Goal: Task Accomplishment & Management: Manage account settings

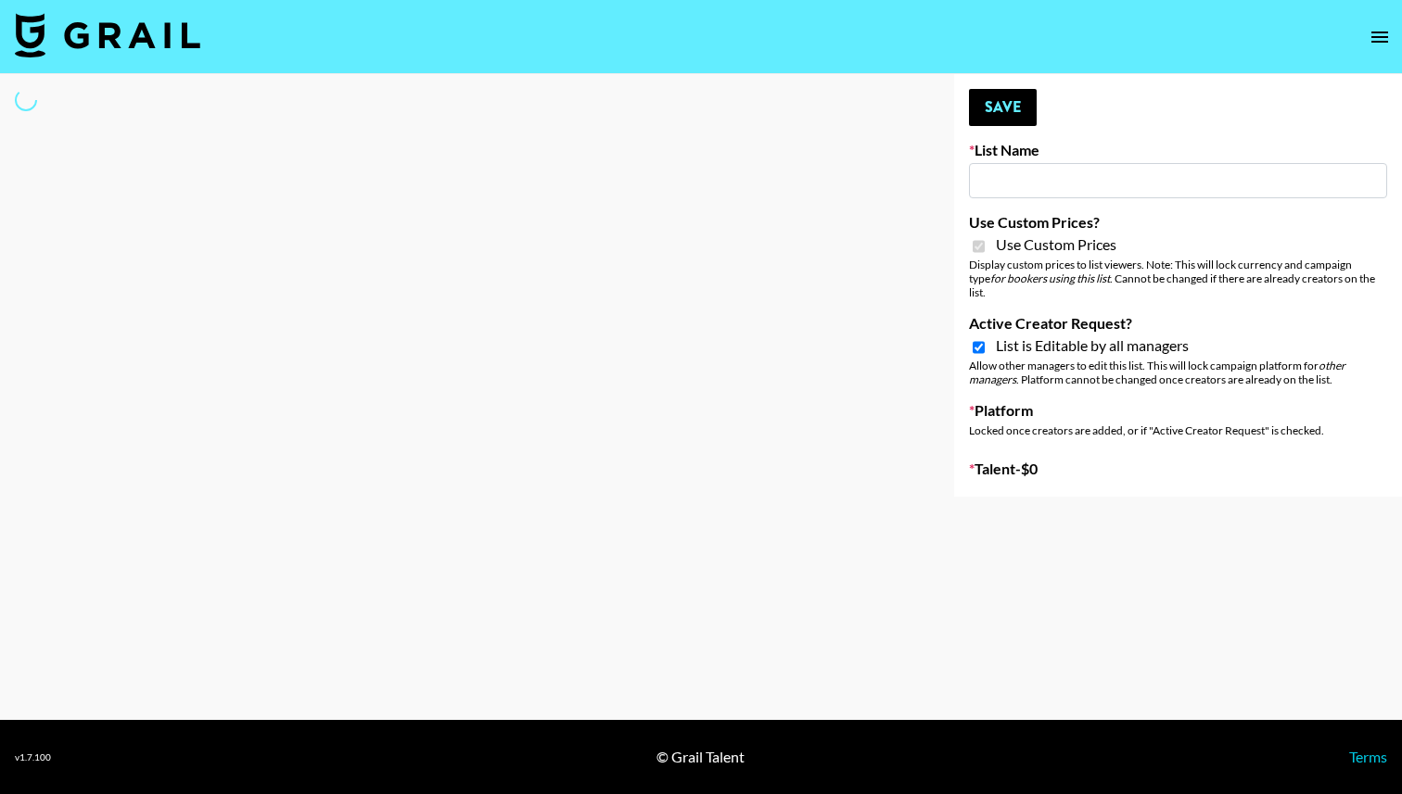
type input "Nippies"
checkbox input "true"
select select "Brand"
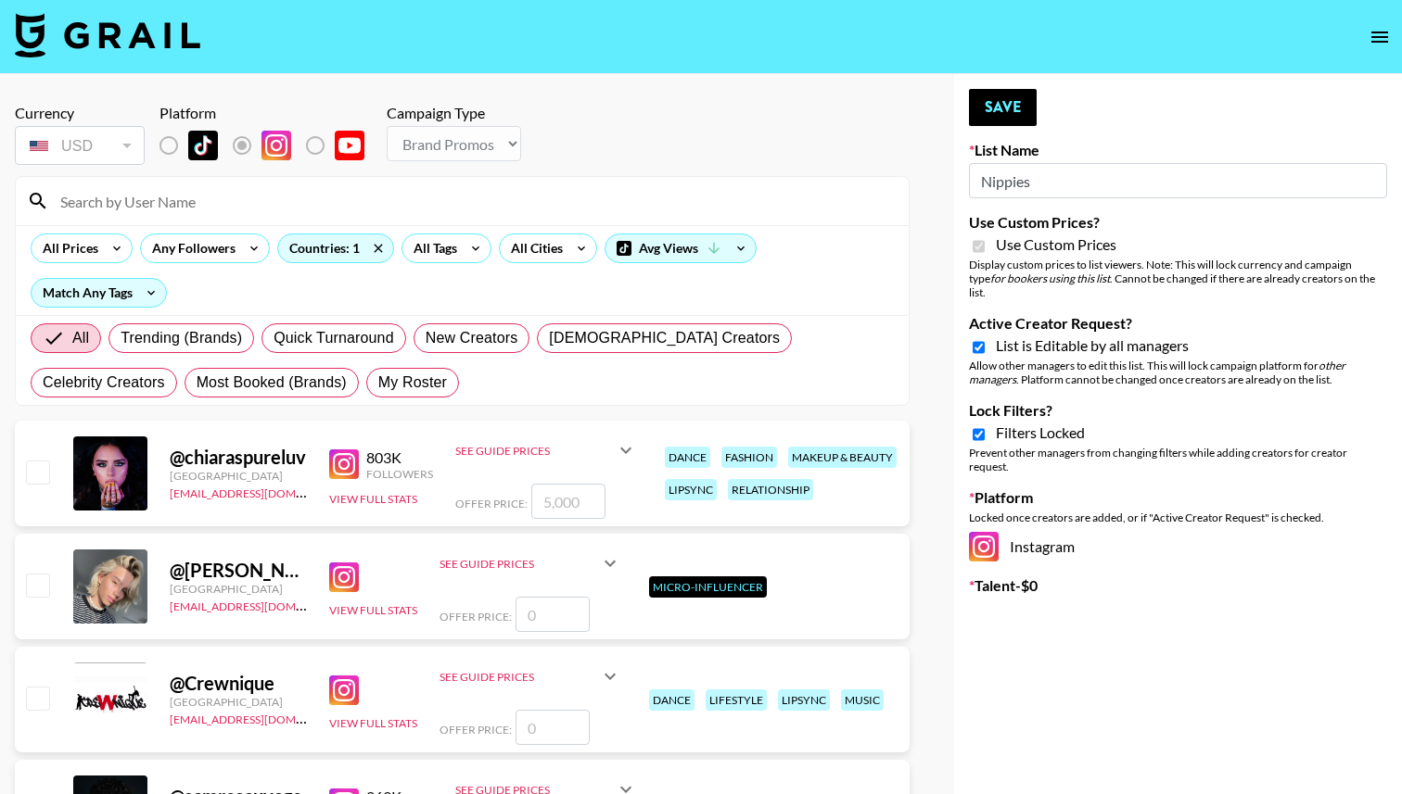
click at [446, 203] on input at bounding box center [473, 201] width 848 height 30
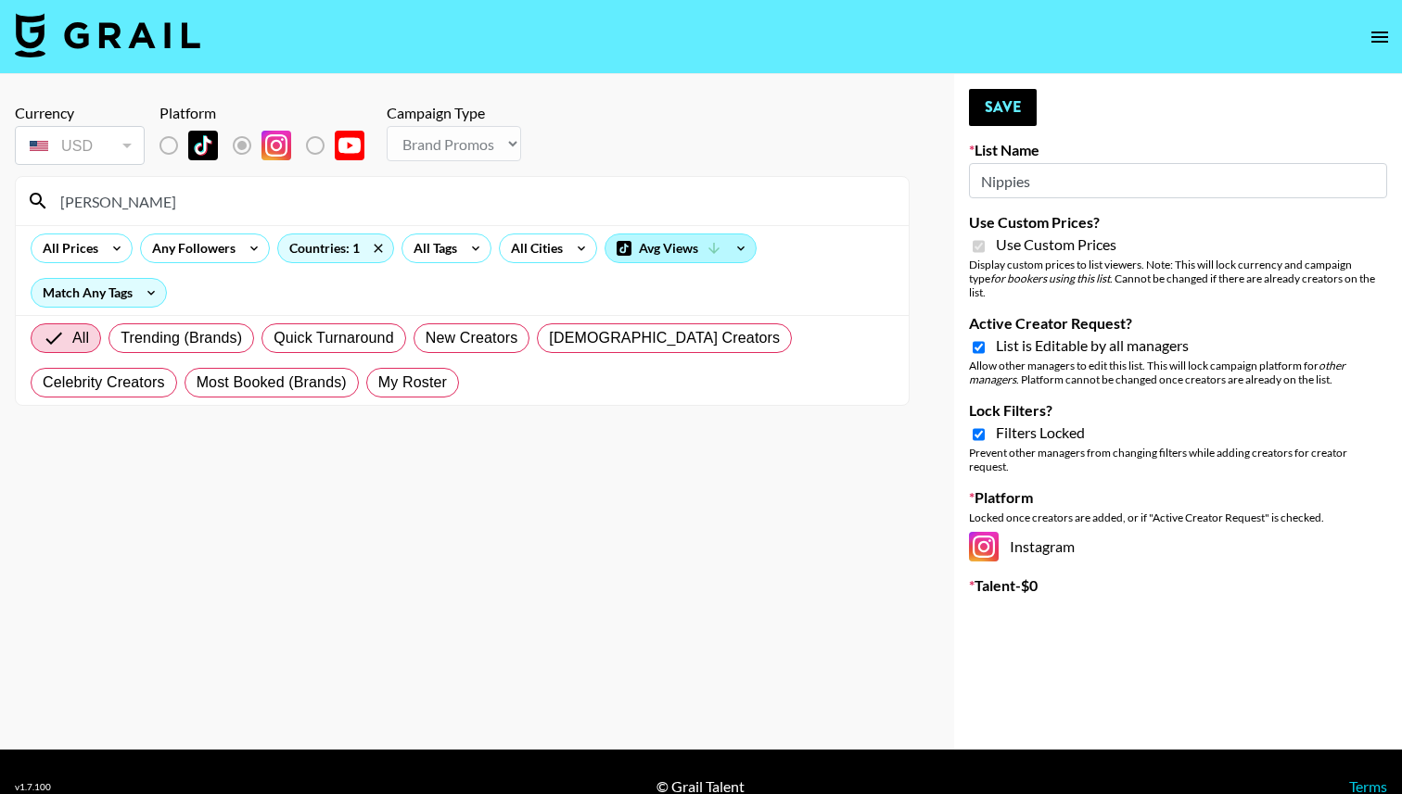
click at [701, 247] on div "Avg Views" at bounding box center [680, 249] width 150 height 28
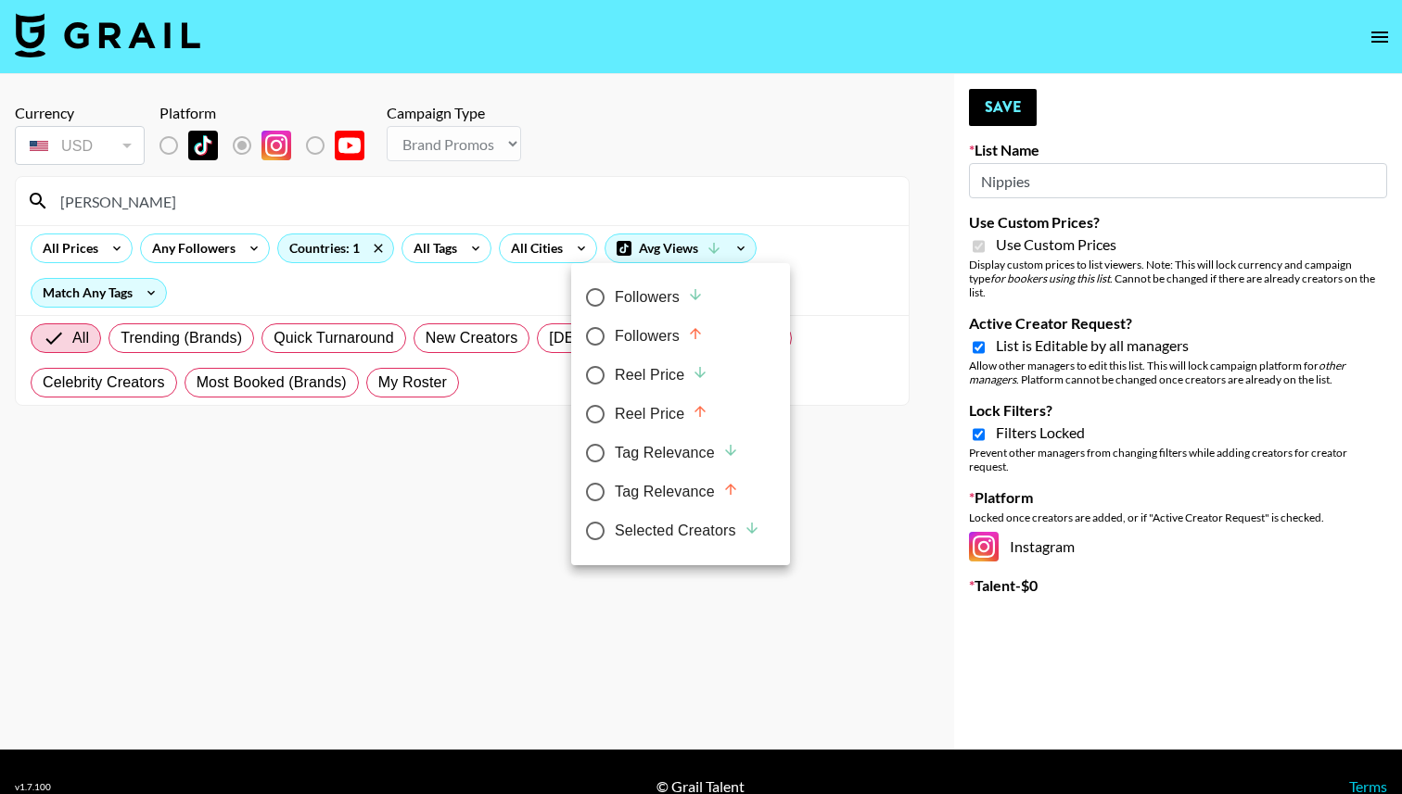
click at [676, 220] on div at bounding box center [701, 397] width 1402 height 794
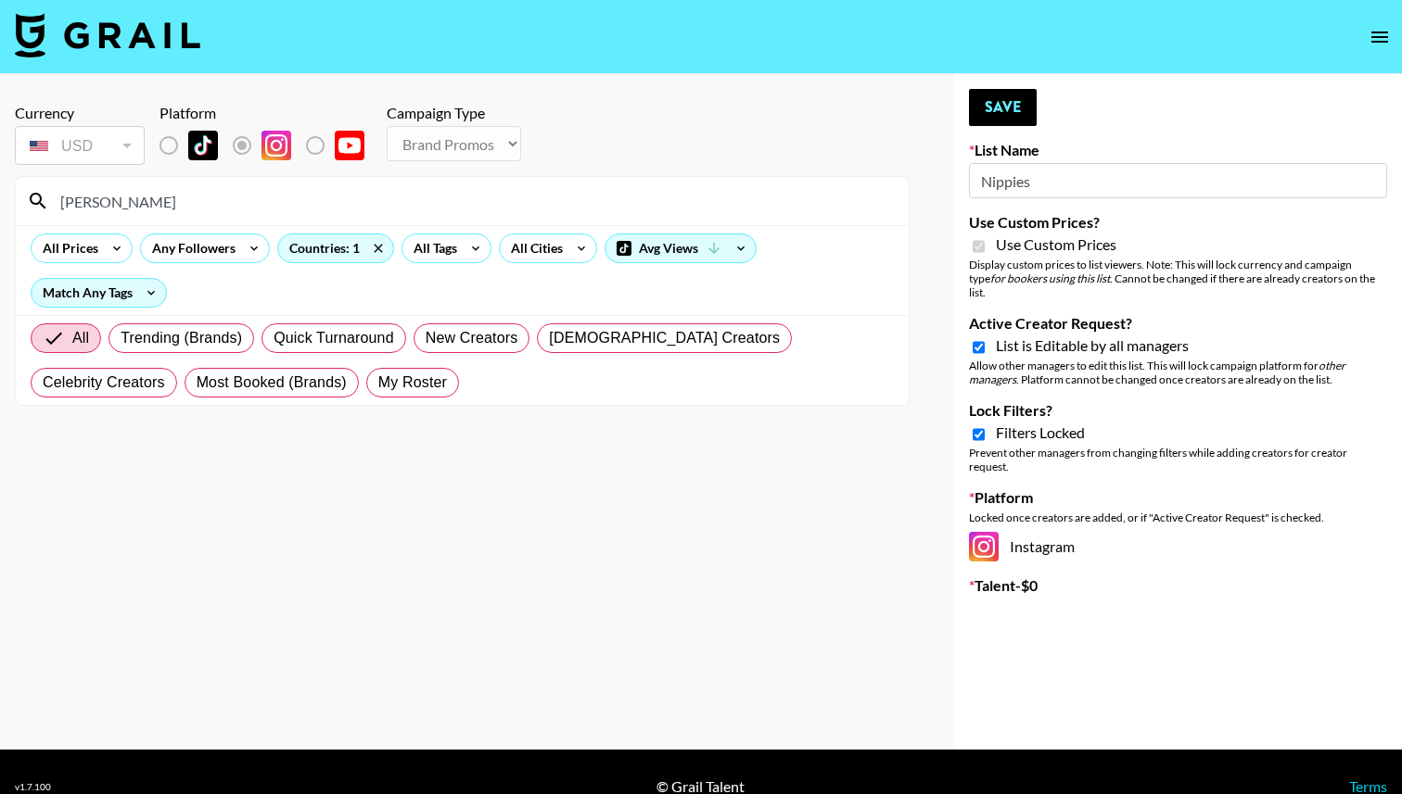
click at [465, 189] on input "[PERSON_NAME]" at bounding box center [473, 201] width 848 height 30
click at [475, 197] on input "[PERSON_NAME]" at bounding box center [473, 201] width 848 height 30
drag, startPoint x: 475, startPoint y: 197, endPoint x: 57, endPoint y: 217, distance: 417.6
click at [57, 217] on div "[PERSON_NAME]" at bounding box center [462, 201] width 893 height 48
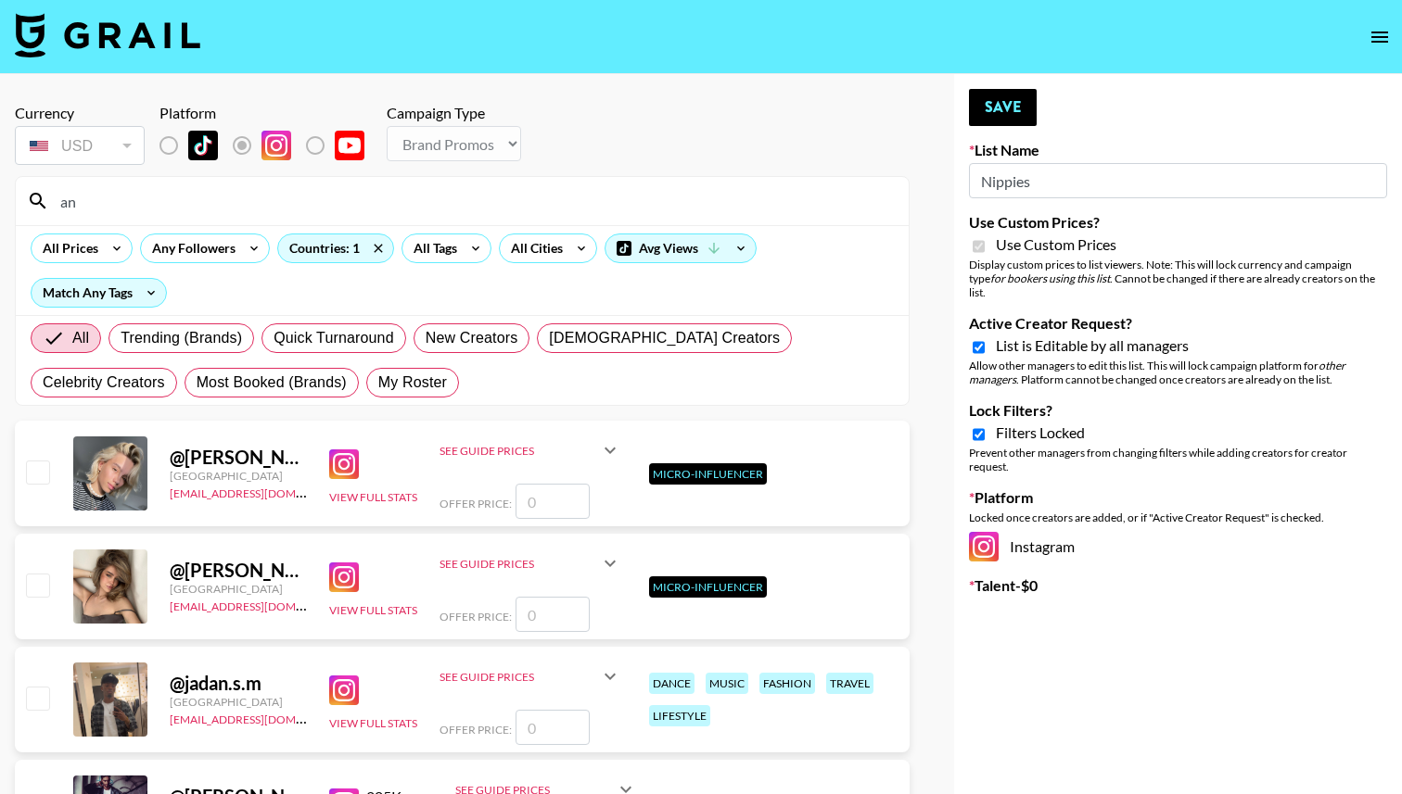
type input "a"
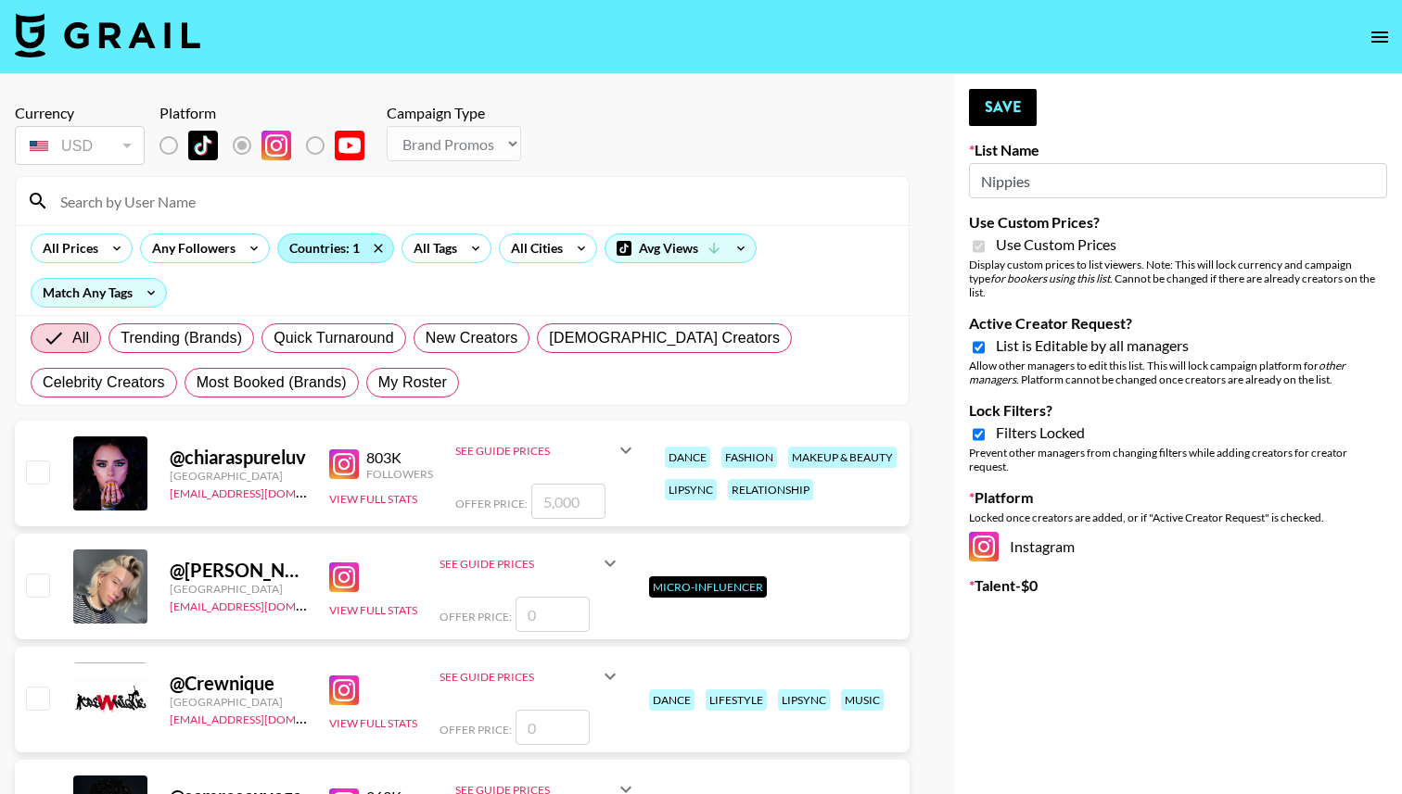
click at [330, 259] on div "Countries: 1" at bounding box center [335, 249] width 115 height 28
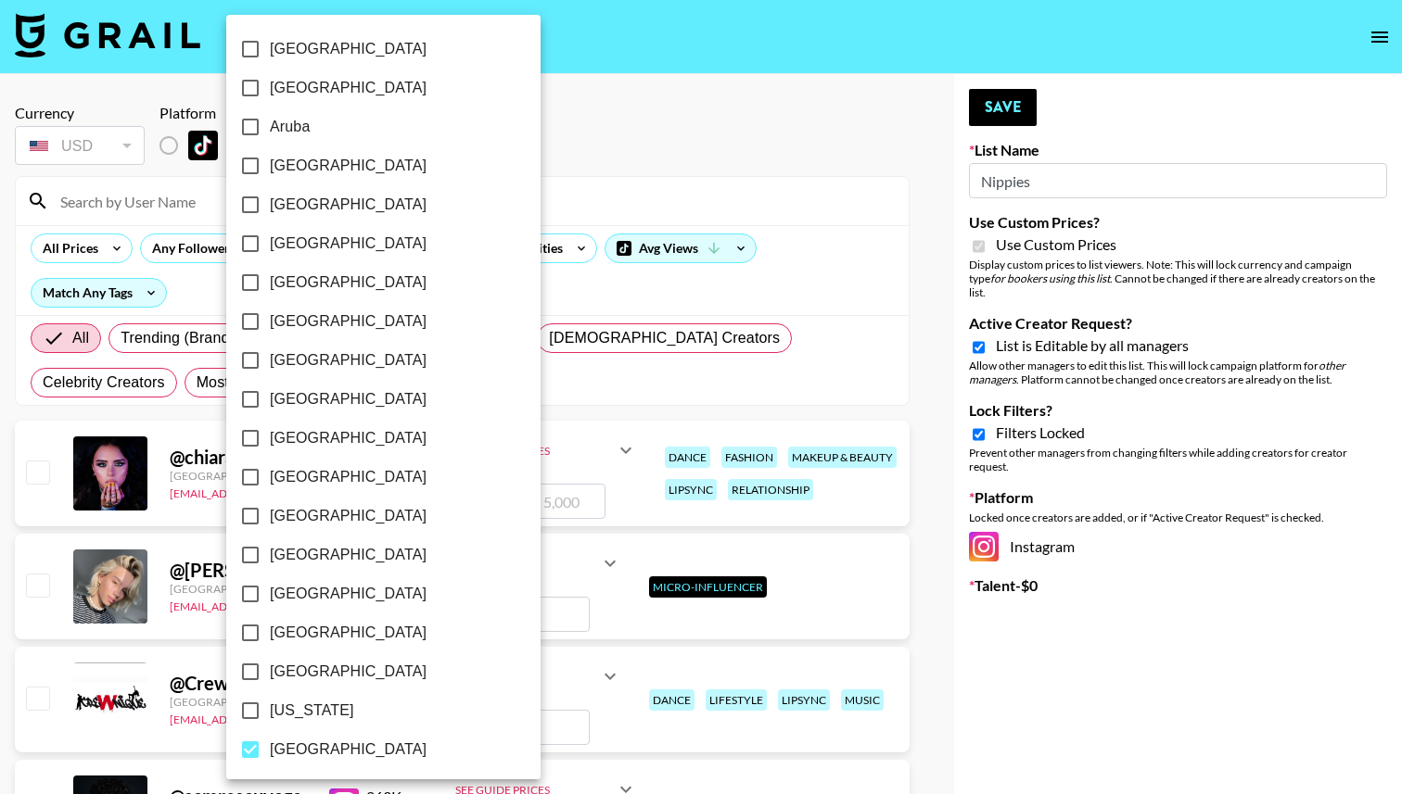
click at [570, 165] on div at bounding box center [701, 397] width 1402 height 794
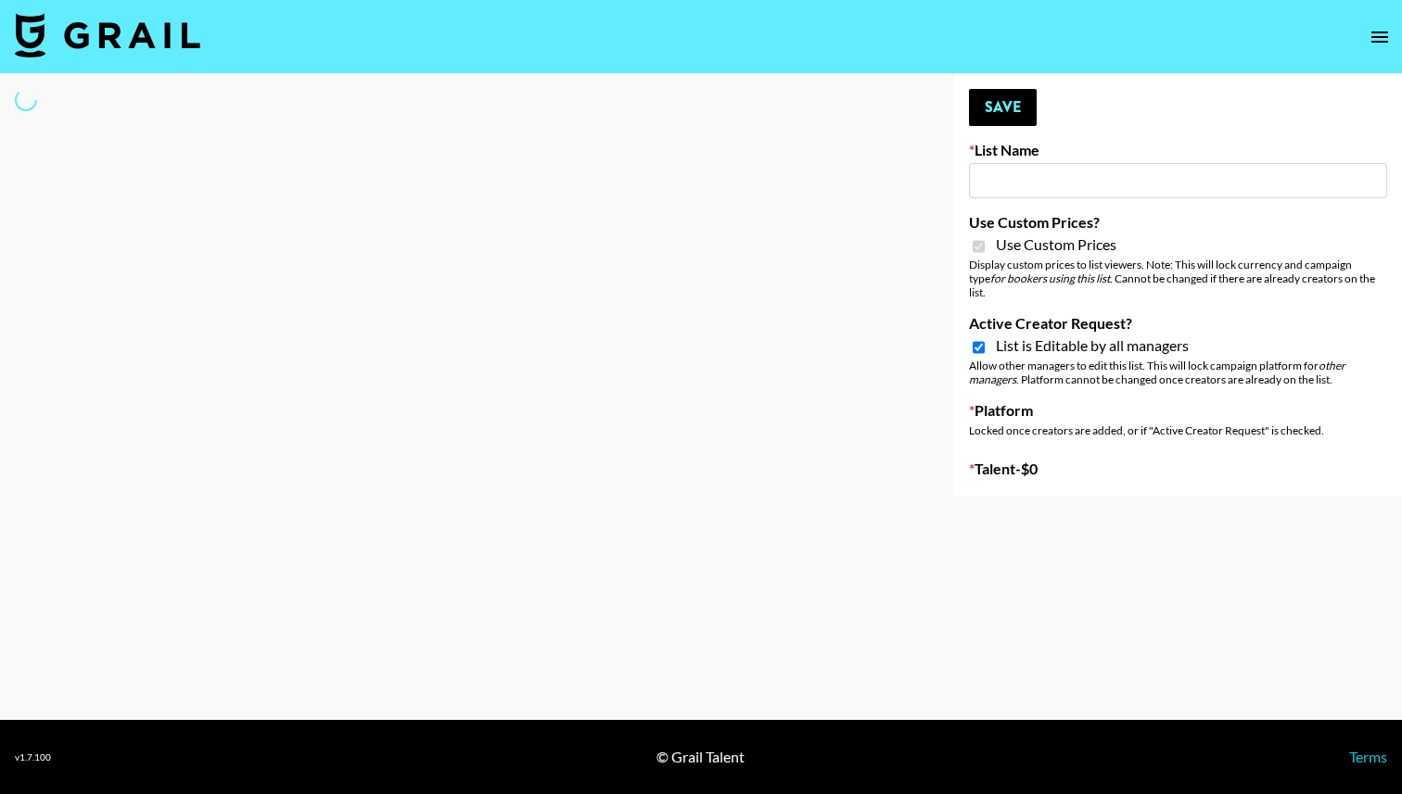
type input "Nippies"
checkbox input "true"
select select "Brand"
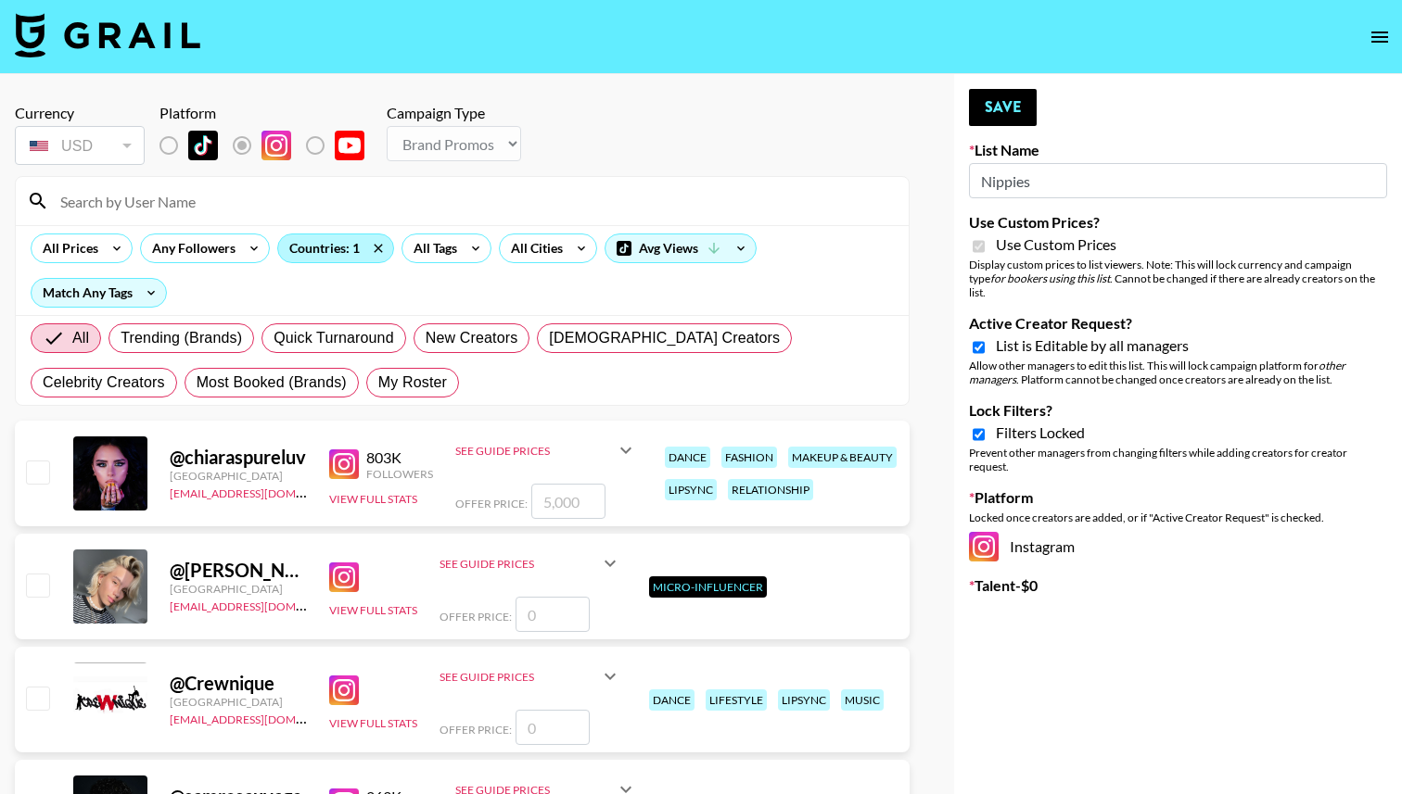
click at [343, 259] on div "Countries: 1" at bounding box center [335, 249] width 115 height 28
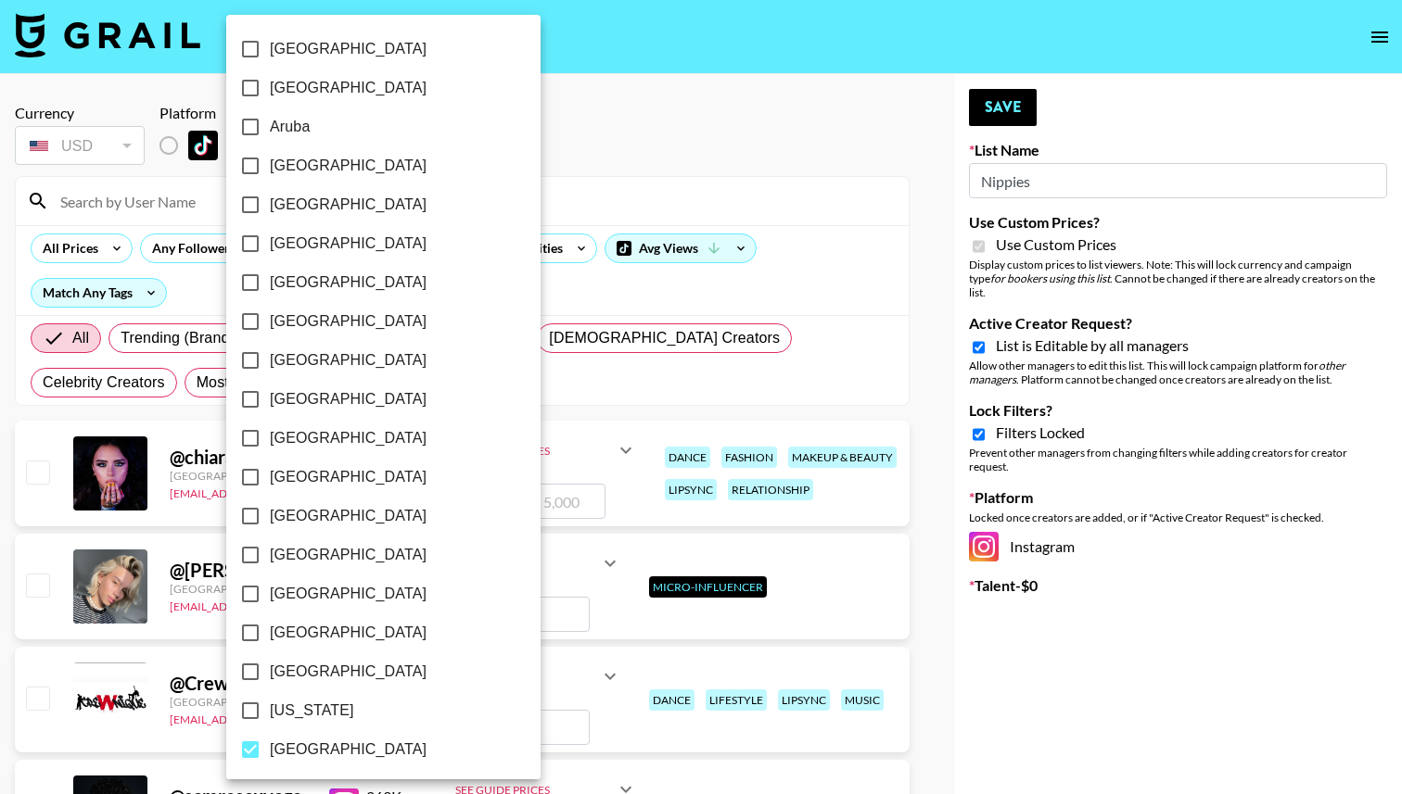
click at [286, 750] on span "[GEOGRAPHIC_DATA]" at bounding box center [348, 750] width 157 height 22
click at [270, 750] on input "[GEOGRAPHIC_DATA]" at bounding box center [250, 749] width 39 height 39
checkbox input "false"
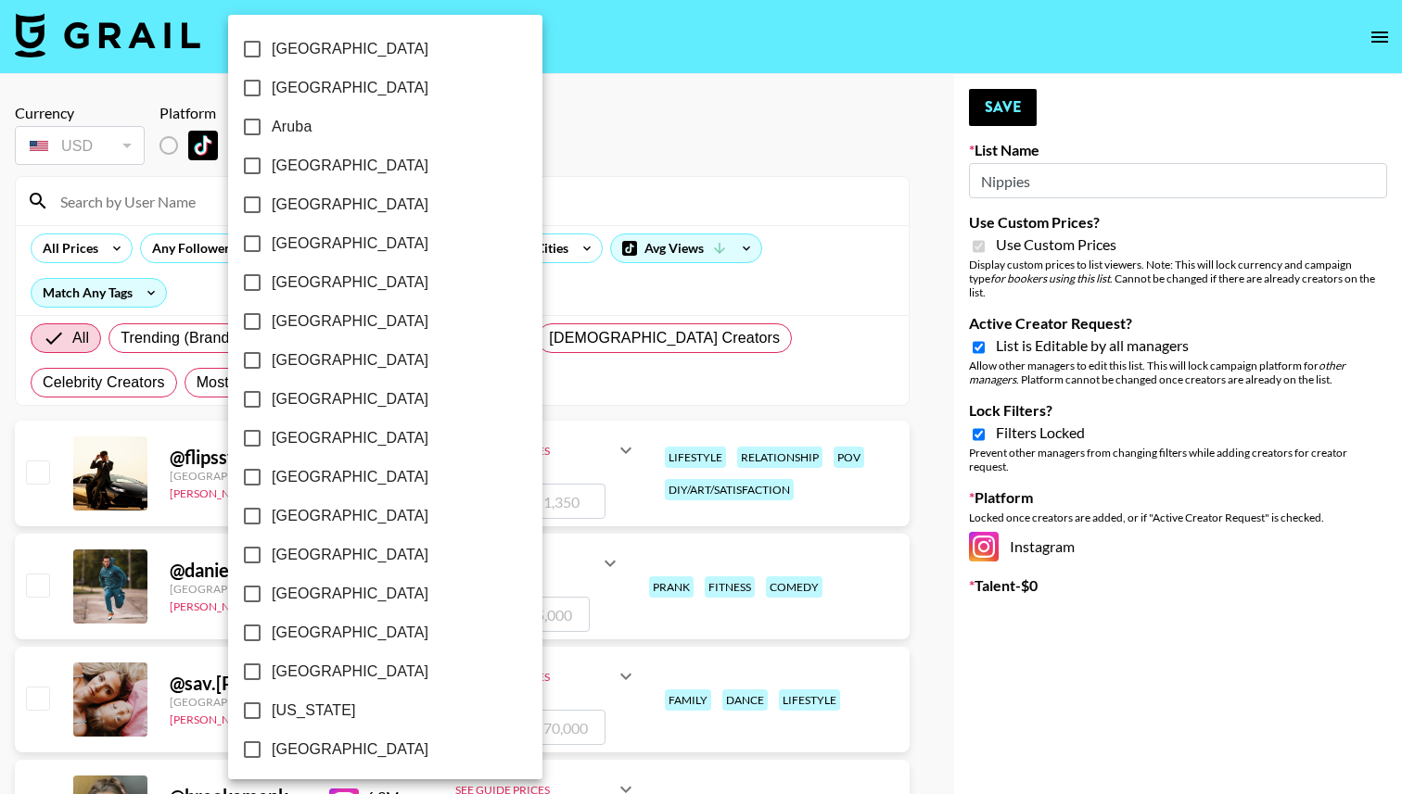
click at [521, 175] on div at bounding box center [701, 397] width 1402 height 794
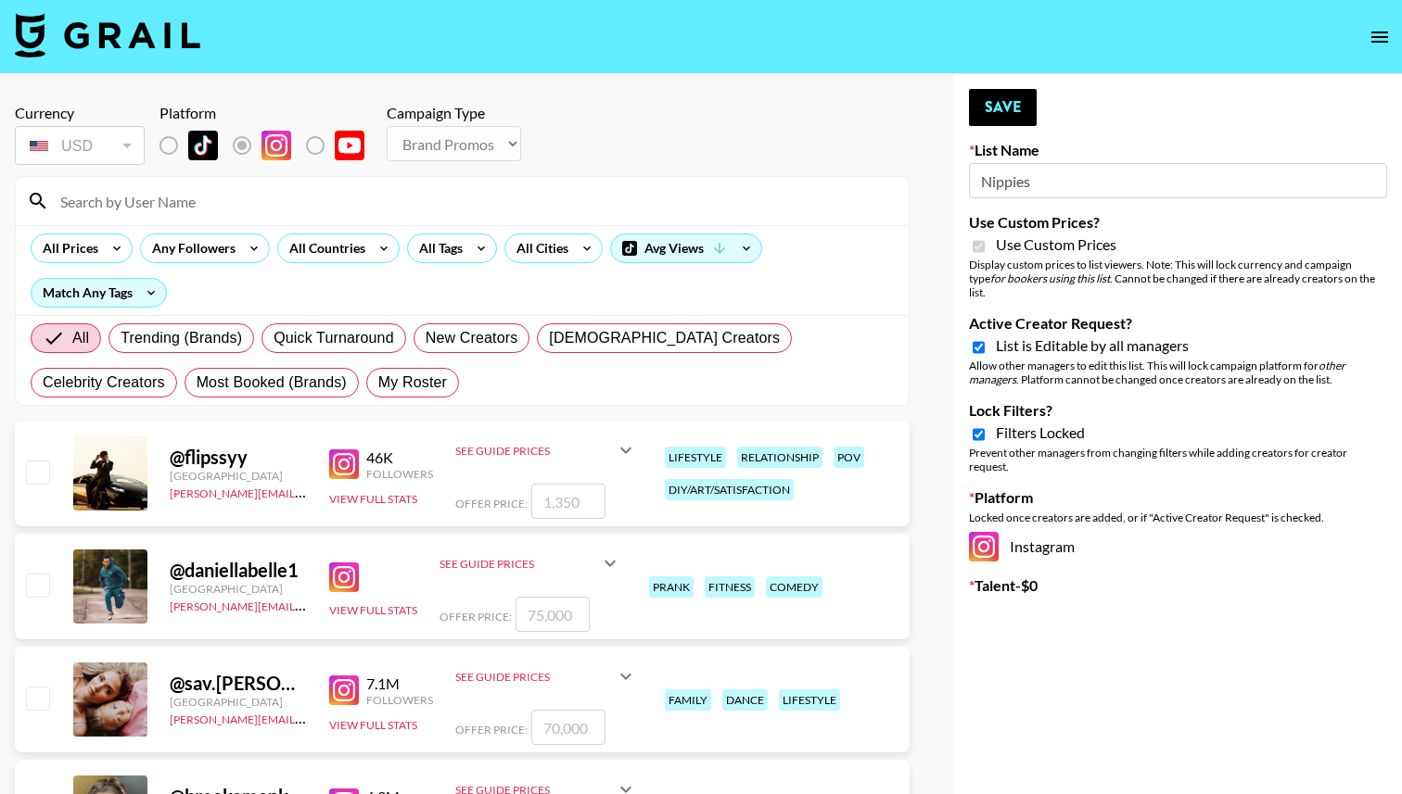
click at [519, 186] on div "[GEOGRAPHIC_DATA] [GEOGRAPHIC_DATA] [GEOGRAPHIC_DATA] [GEOGRAPHIC_DATA] [GEOGRA…" at bounding box center [701, 397] width 1402 height 794
click at [519, 194] on input at bounding box center [473, 201] width 848 height 30
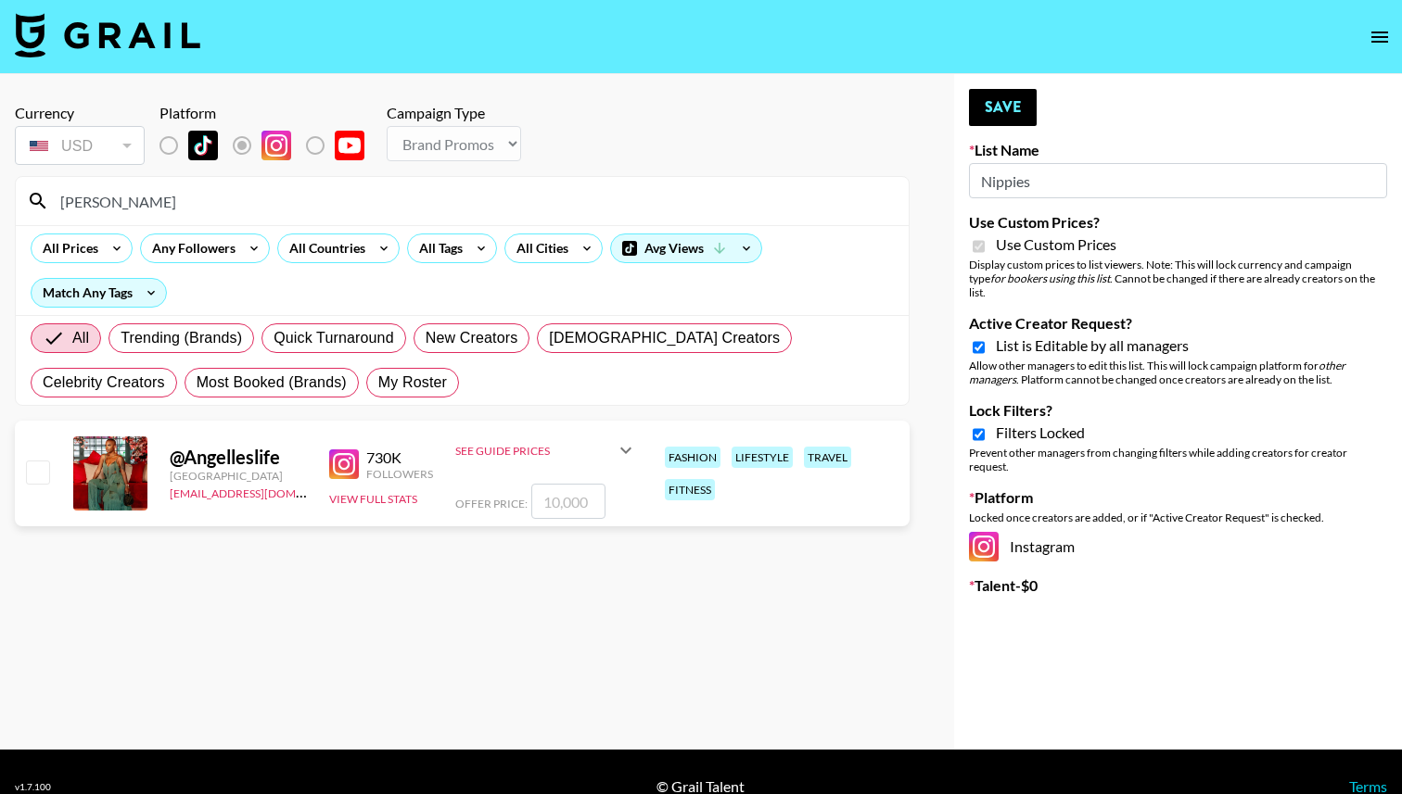
type input "[PERSON_NAME]"
click at [42, 470] on input "checkbox" at bounding box center [37, 472] width 22 height 22
checkbox input "true"
type input "10000"
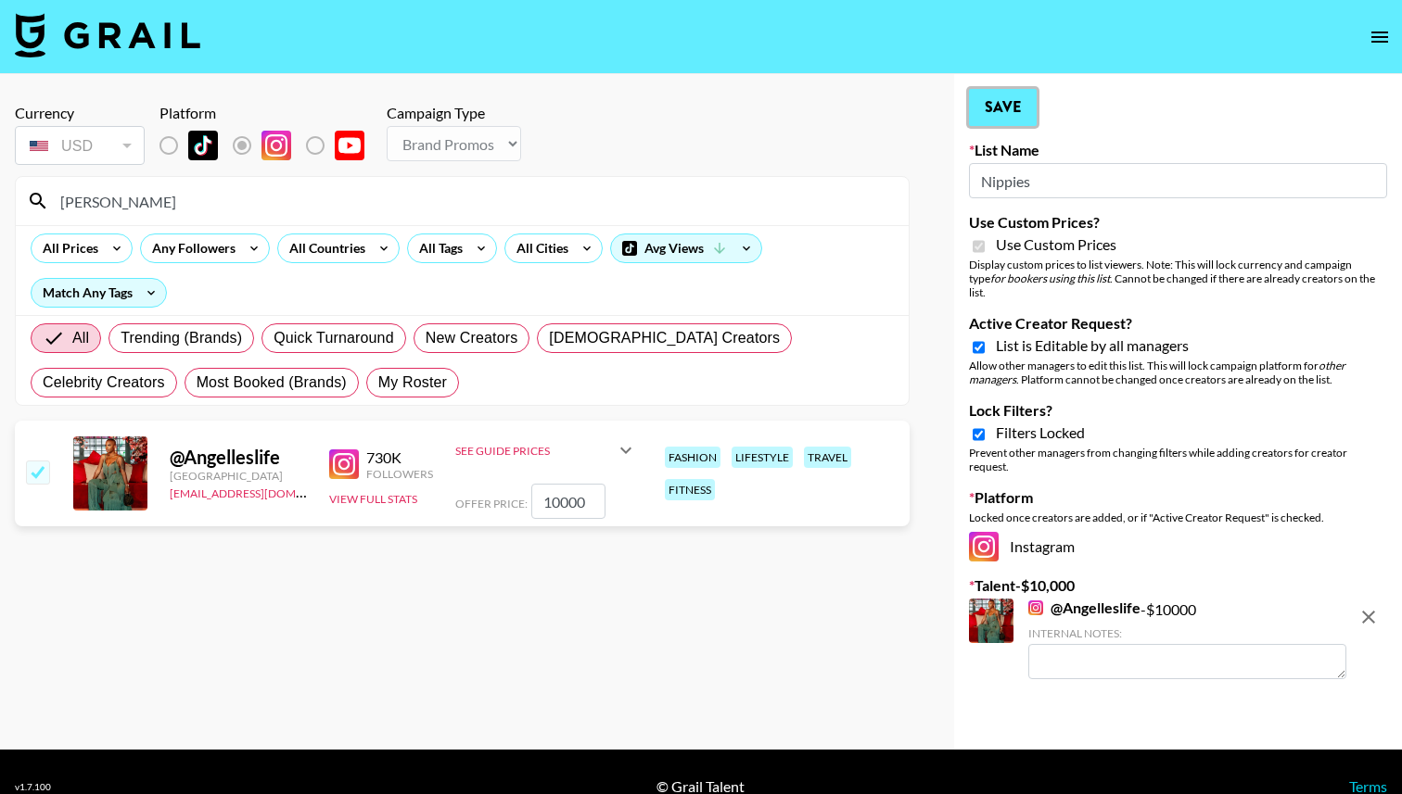
click at [1014, 91] on button "Save" at bounding box center [1003, 107] width 68 height 37
